Goal: Find specific page/section: Find specific page/section

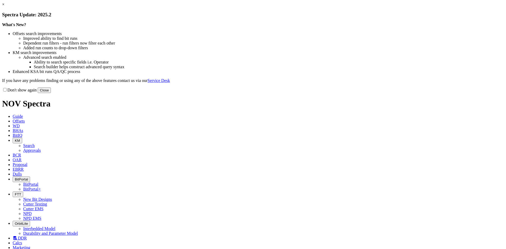
click at [51, 93] on button "Close" at bounding box center [44, 91] width 13 height 6
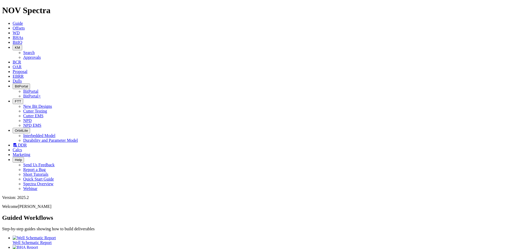
click at [21, 99] on span "FTT" at bounding box center [18, 101] width 6 height 4
click at [41, 123] on link "NPD EMS" at bounding box center [32, 125] width 18 height 4
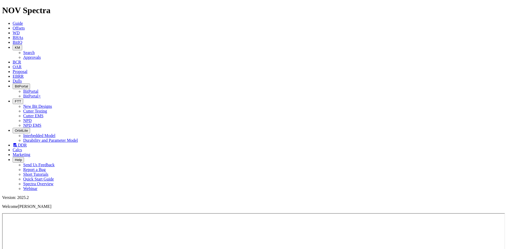
click at [23, 99] on button "FTT" at bounding box center [18, 102] width 11 height 6
click at [32, 118] on link "NPD" at bounding box center [27, 120] width 8 height 4
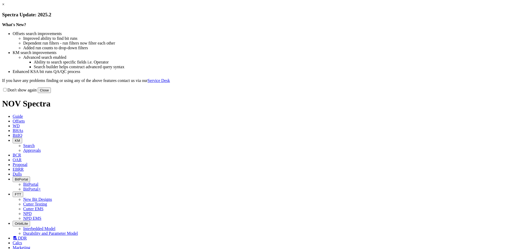
click at [51, 93] on button "Close" at bounding box center [44, 91] width 13 height 6
